Goal: Information Seeking & Learning: Learn about a topic

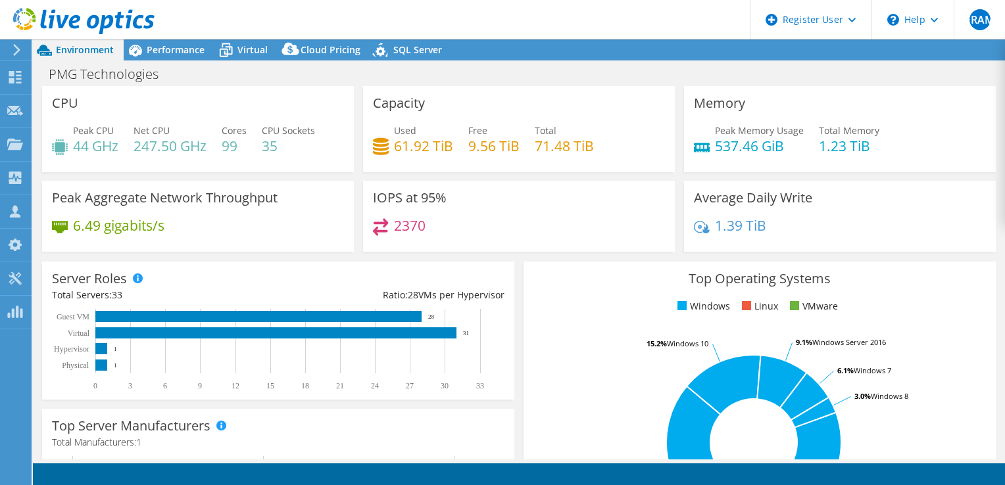
select select "USD"
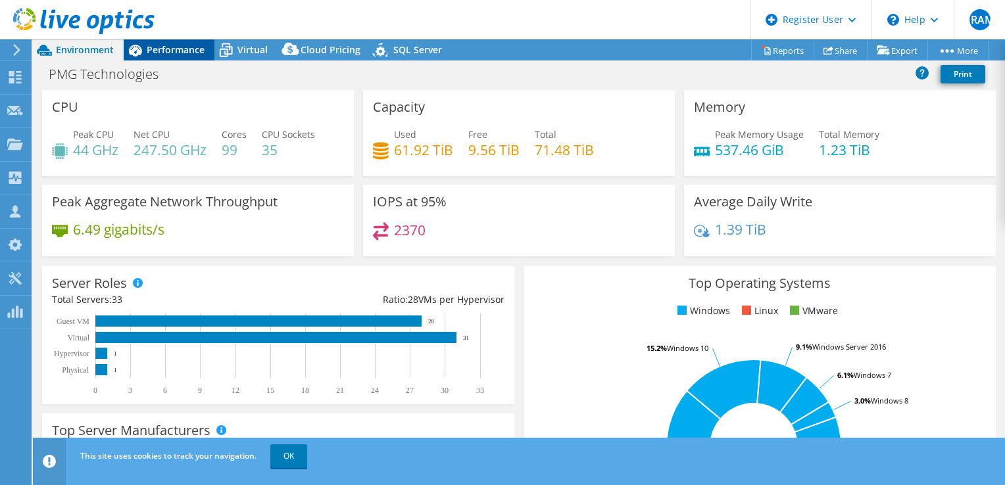
click at [168, 51] on span "Performance" at bounding box center [176, 49] width 58 height 12
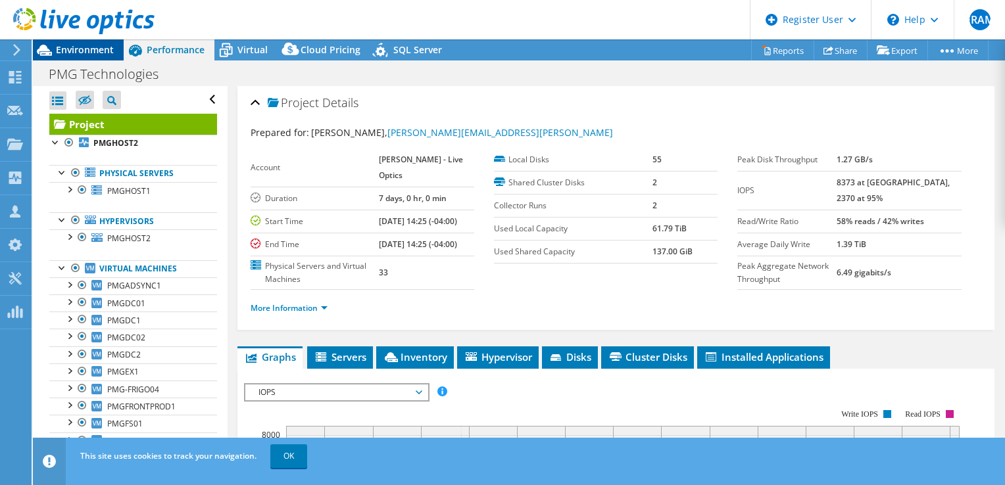
click at [101, 53] on span "Environment" at bounding box center [85, 49] width 58 height 12
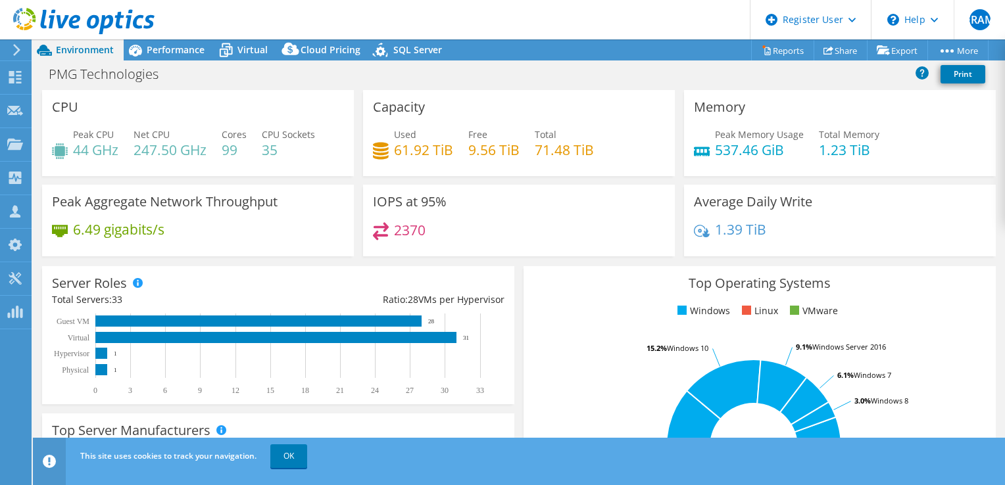
click at [184, 24] on header "ERAM Dell User [PERSON_NAME] Mesa [EMAIL_ADDRESS][DOMAIN_NAME] Dell My Profile …" at bounding box center [502, 19] width 1005 height 39
click at [174, 59] on div "Performance" at bounding box center [169, 49] width 91 height 21
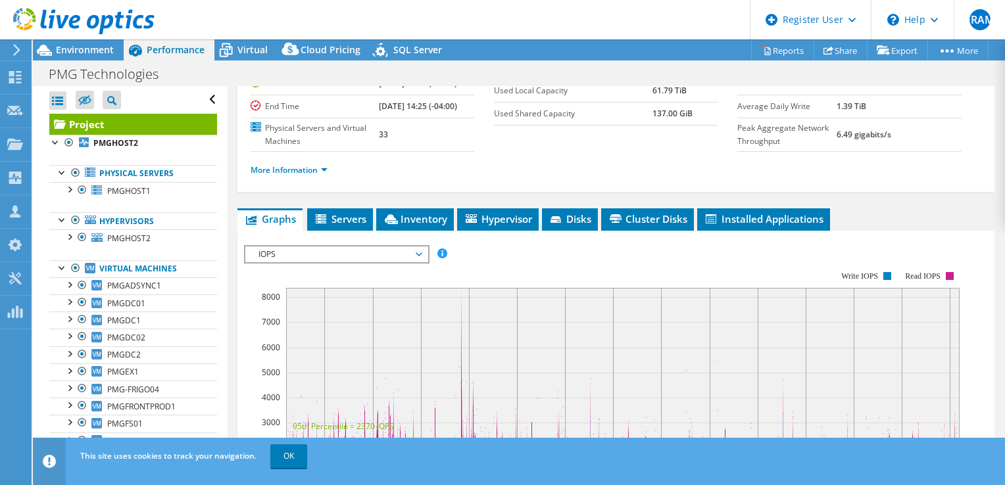
scroll to position [139, 0]
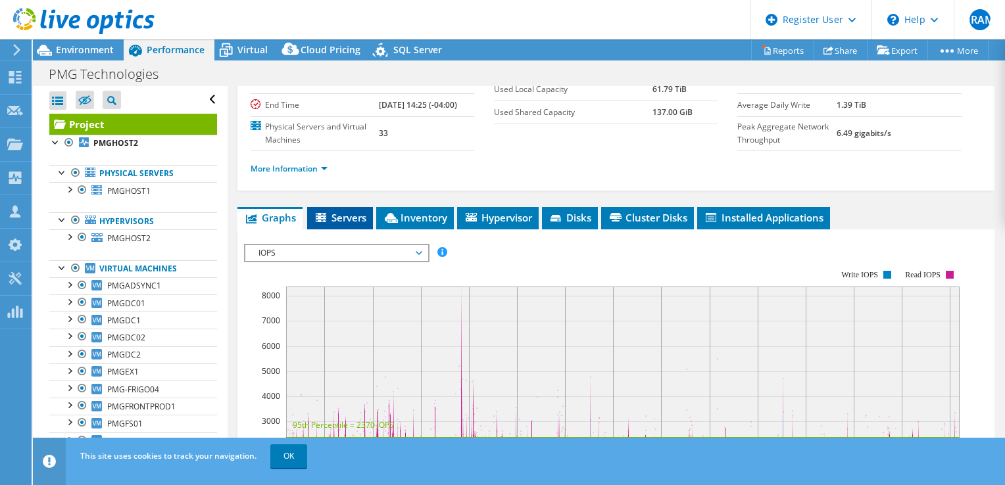
click at [330, 224] on span "Servers" at bounding box center [340, 217] width 53 height 13
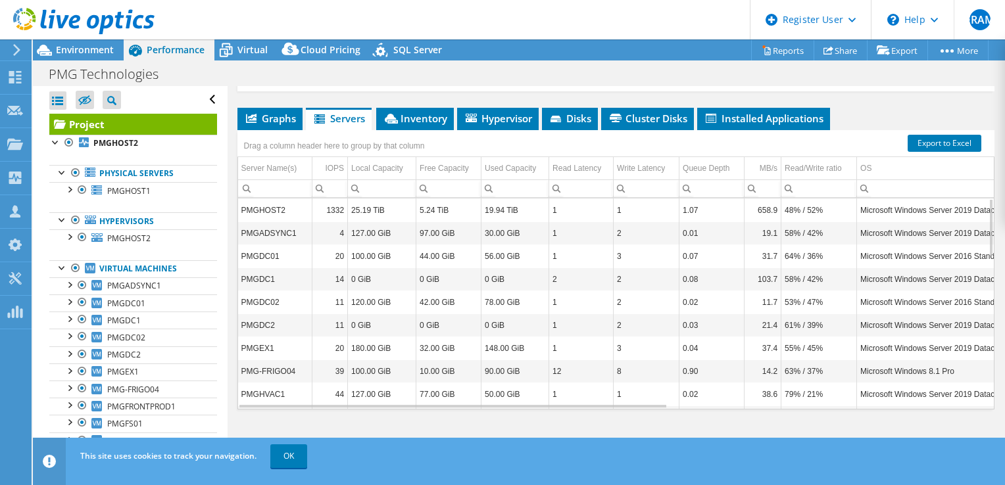
scroll to position [239, 0]
click at [414, 130] on li "Inventory" at bounding box center [415, 119] width 78 height 22
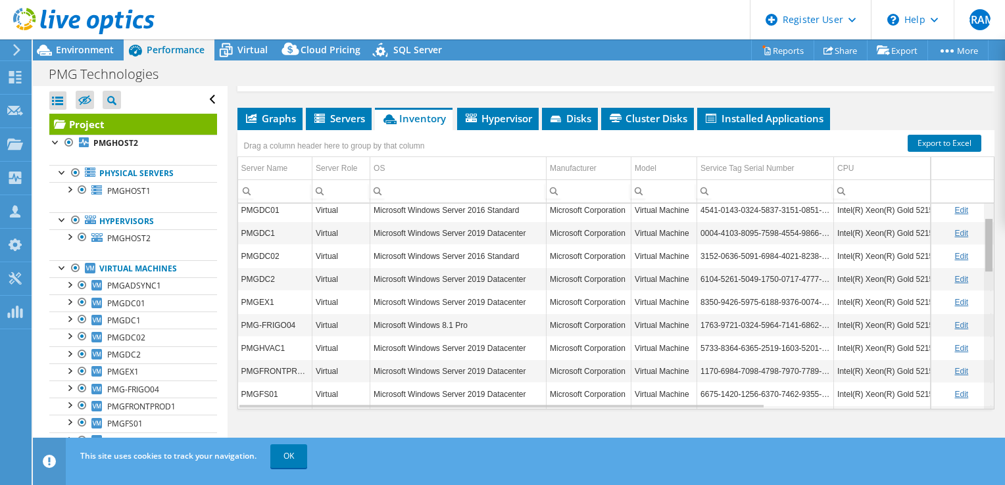
scroll to position [0, 0]
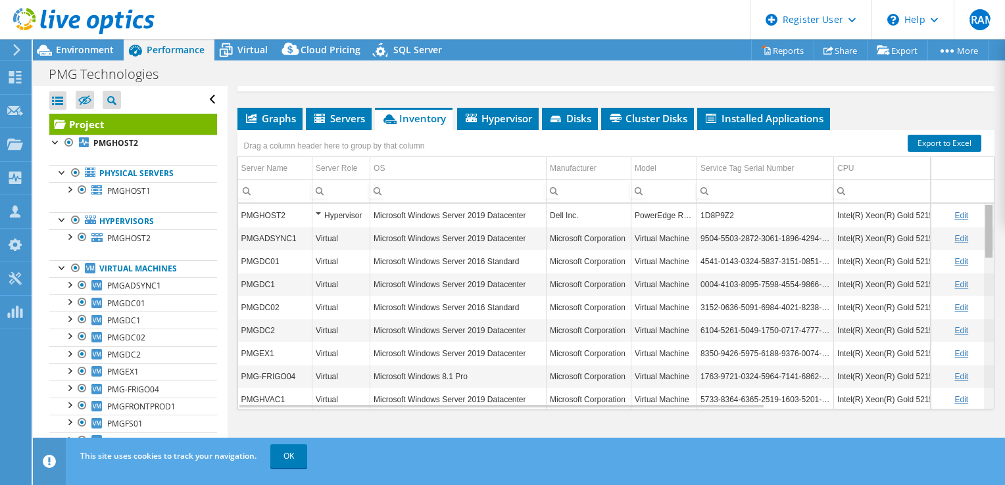
drag, startPoint x: 983, startPoint y: 235, endPoint x: 984, endPoint y: 200, distance: 35.5
click at [984, 200] on body "ERAM Dell User [PERSON_NAME] Mesa [EMAIL_ADDRESS][DOMAIN_NAME] Dell My Profile …" at bounding box center [502, 242] width 1005 height 485
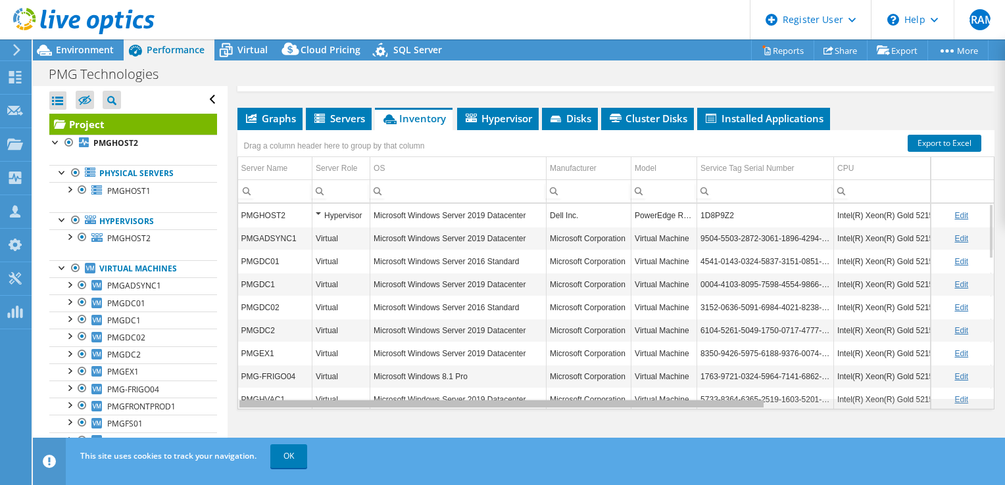
click at [720, 401] on body "ERAM Dell User [PERSON_NAME] Mesa [EMAIL_ADDRESS][DOMAIN_NAME] Dell My Profile …" at bounding box center [502, 242] width 1005 height 485
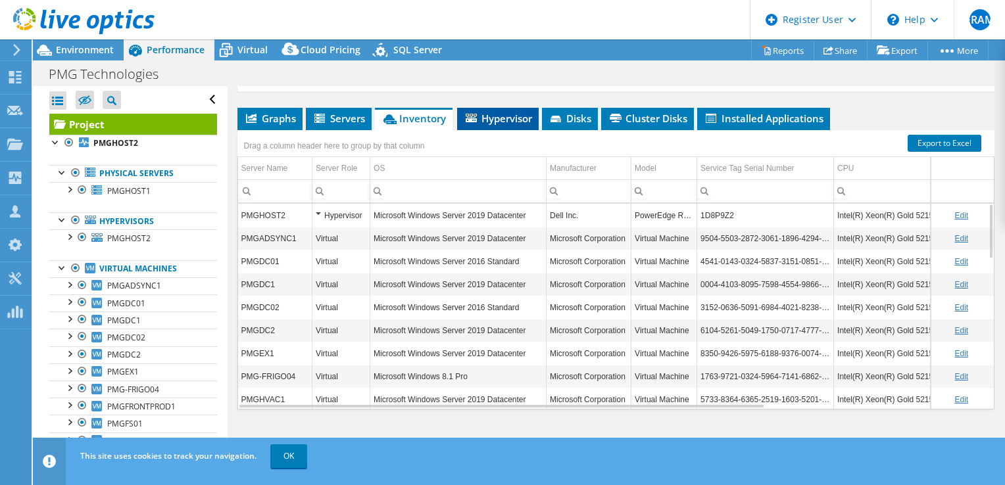
click at [532, 120] on span "Hypervisor" at bounding box center [498, 118] width 68 height 13
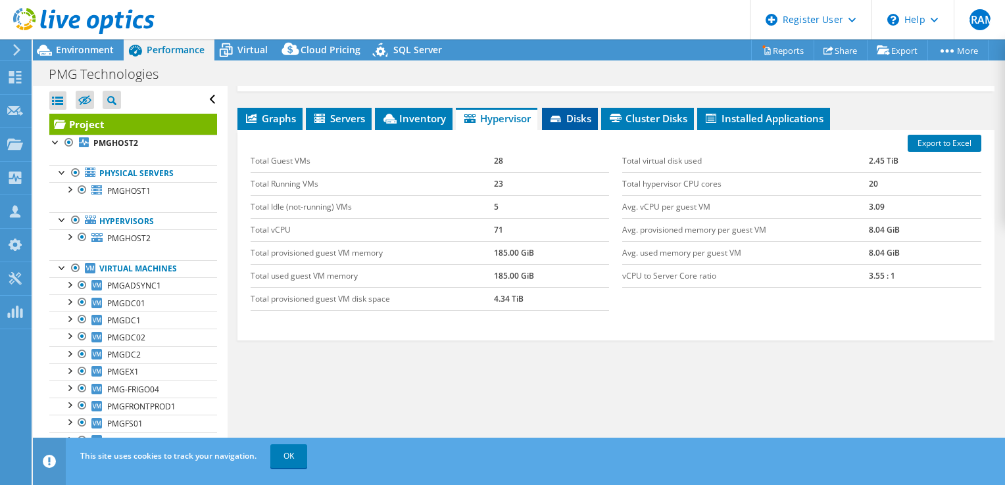
click at [560, 117] on icon at bounding box center [555, 119] width 11 height 7
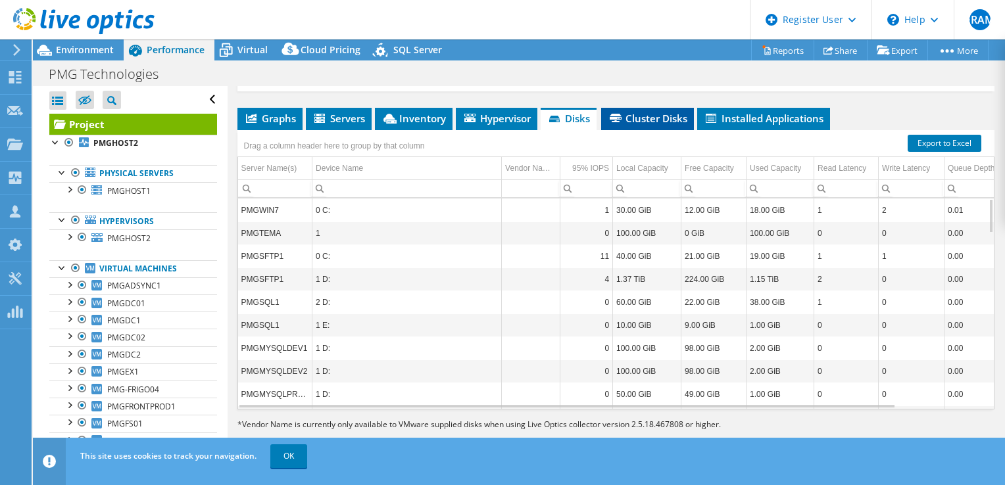
click at [617, 118] on icon at bounding box center [616, 118] width 12 height 9
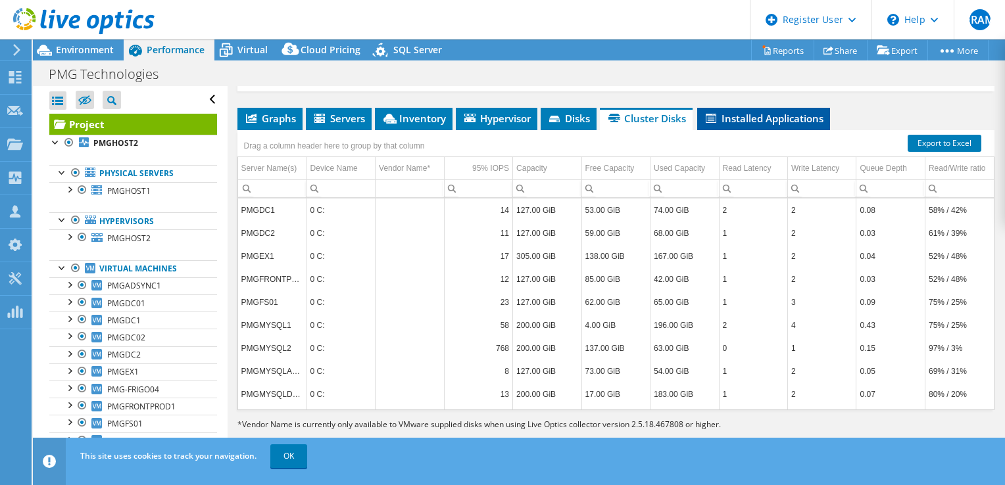
click at [710, 120] on icon at bounding box center [711, 118] width 11 height 9
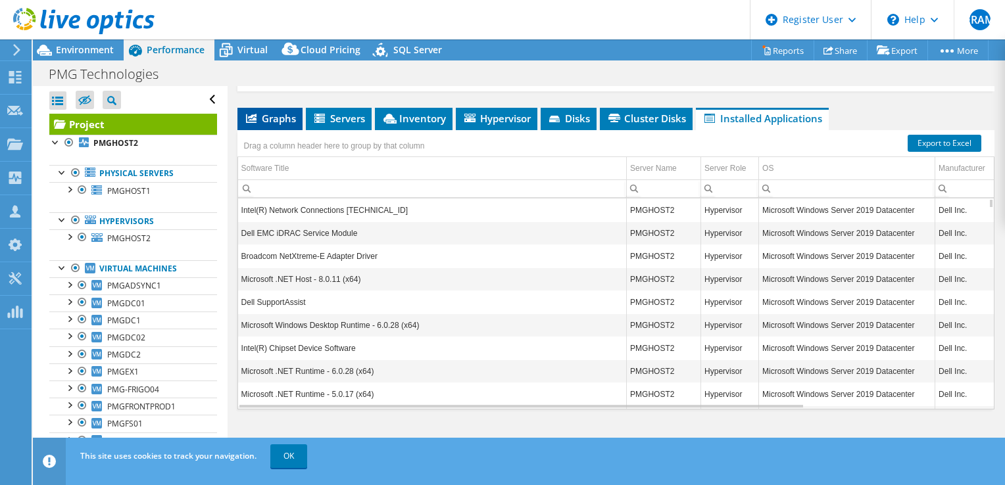
click at [284, 114] on span "Graphs" at bounding box center [270, 118] width 52 height 13
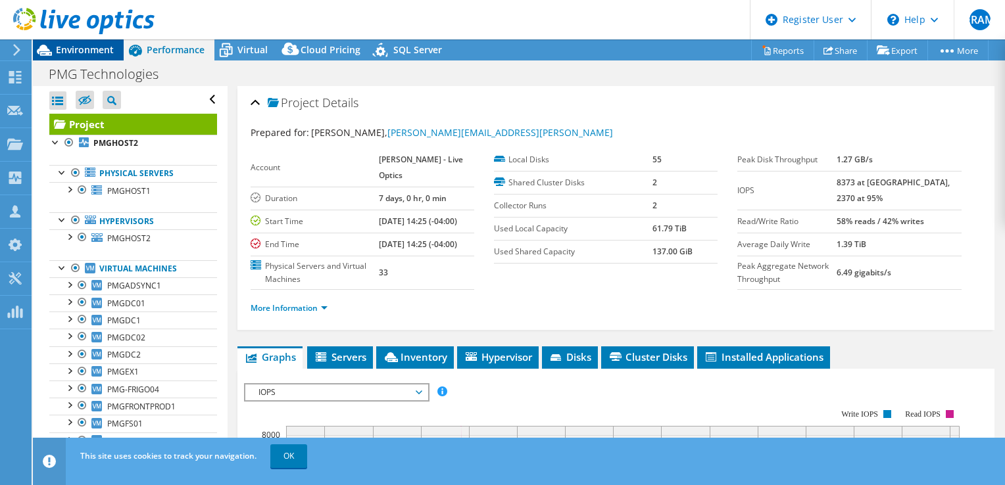
click at [91, 54] on span "Environment" at bounding box center [85, 49] width 58 height 12
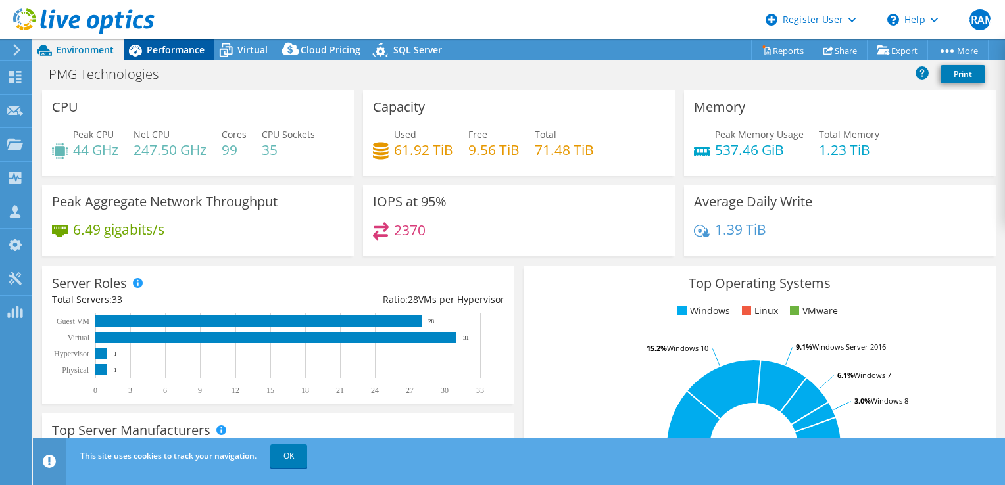
click at [210, 60] on div "Performance" at bounding box center [169, 49] width 91 height 21
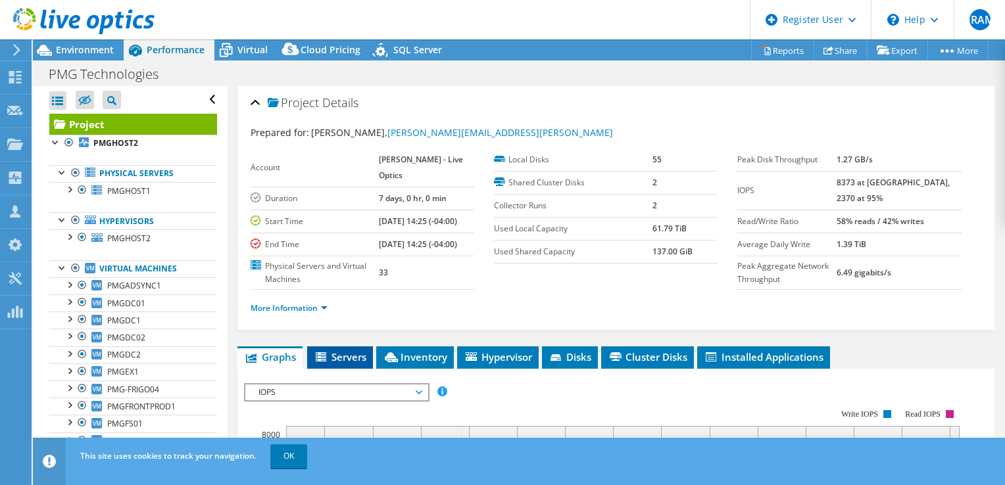
click at [357, 364] on span "Servers" at bounding box center [340, 356] width 53 height 13
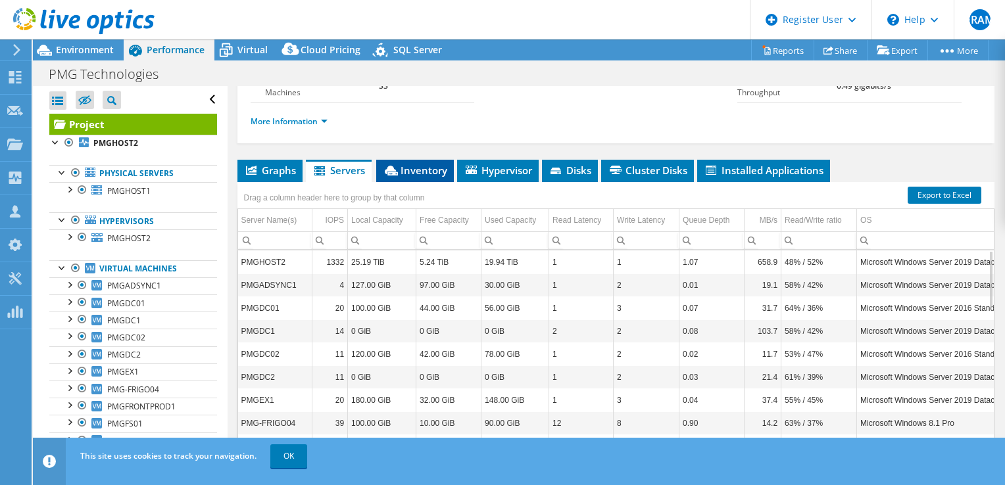
click at [430, 177] on span "Inventory" at bounding box center [415, 170] width 64 height 13
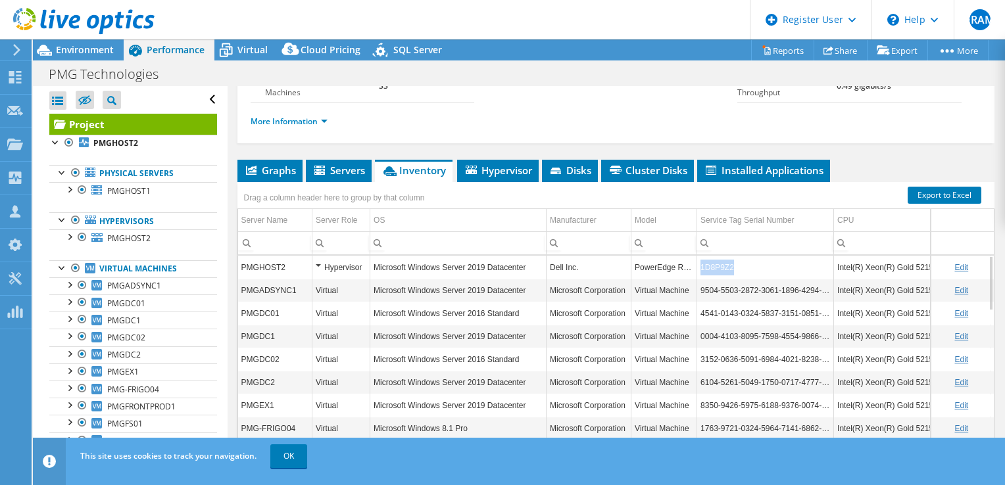
drag, startPoint x: 731, startPoint y: 298, endPoint x: 702, endPoint y: 296, distance: 29.7
click at [702, 279] on td "1D8P9Z2" at bounding box center [765, 267] width 137 height 23
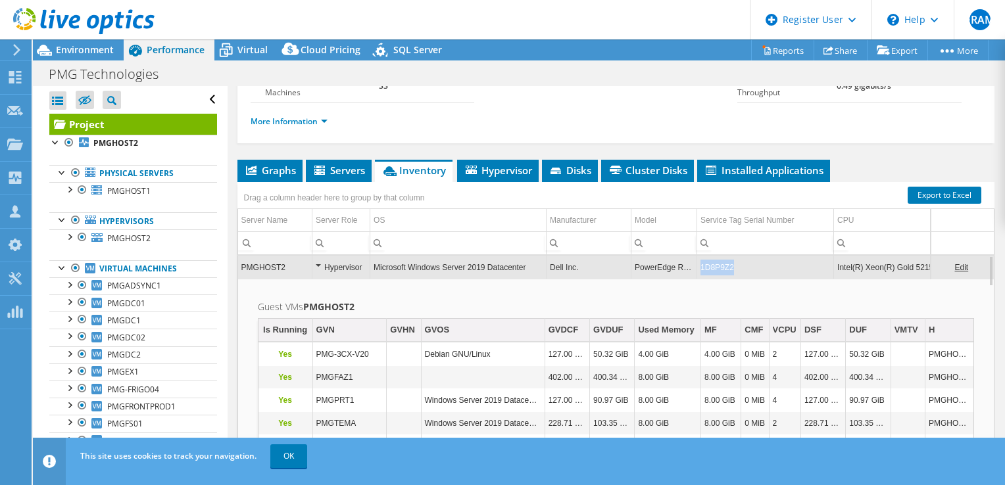
copy td "1D8P9Z2"
drag, startPoint x: 734, startPoint y: 298, endPoint x: 697, endPoint y: 293, distance: 37.1
click at [697, 279] on td "1D8P9Z2" at bounding box center [765, 267] width 137 height 23
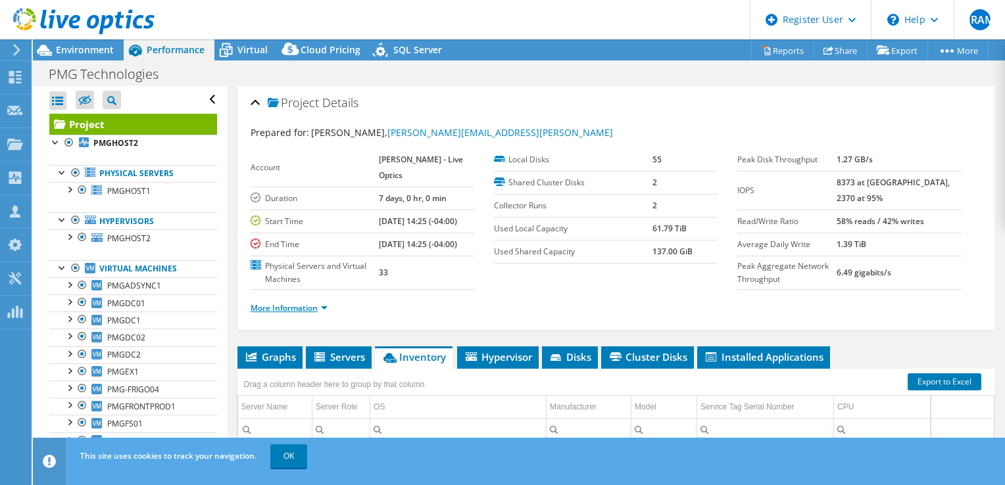
click at [312, 314] on link "More Information" at bounding box center [289, 307] width 77 height 11
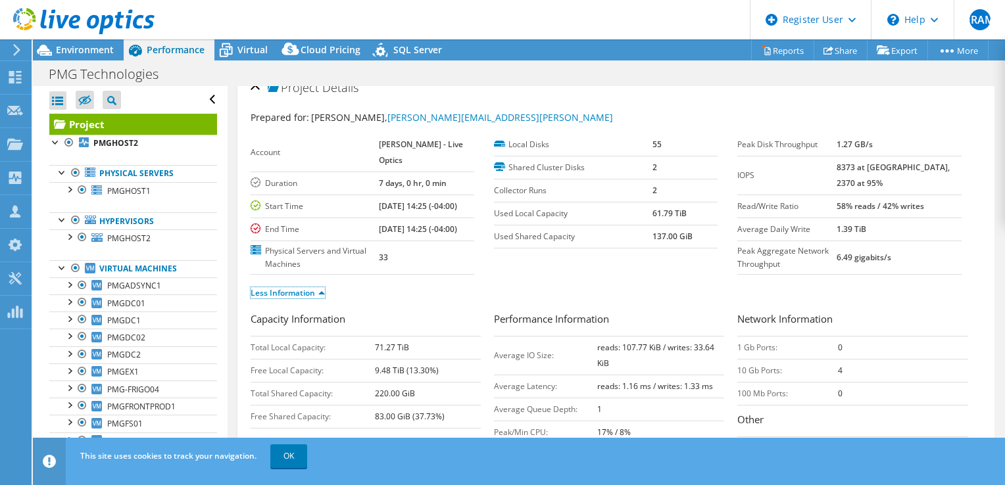
scroll to position [14, 0]
click at [105, 46] on span "Environment" at bounding box center [85, 49] width 58 height 12
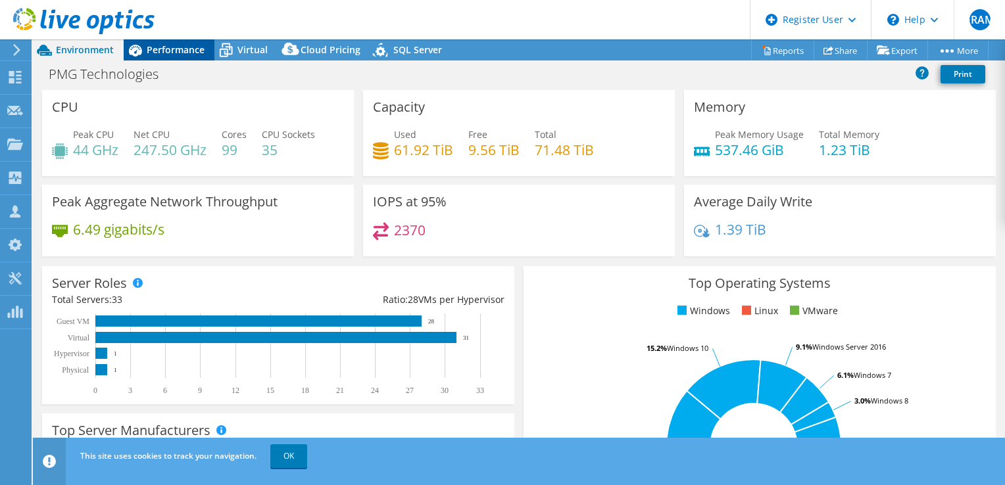
click at [179, 42] on div "Performance" at bounding box center [169, 49] width 91 height 21
